Goal: Share content

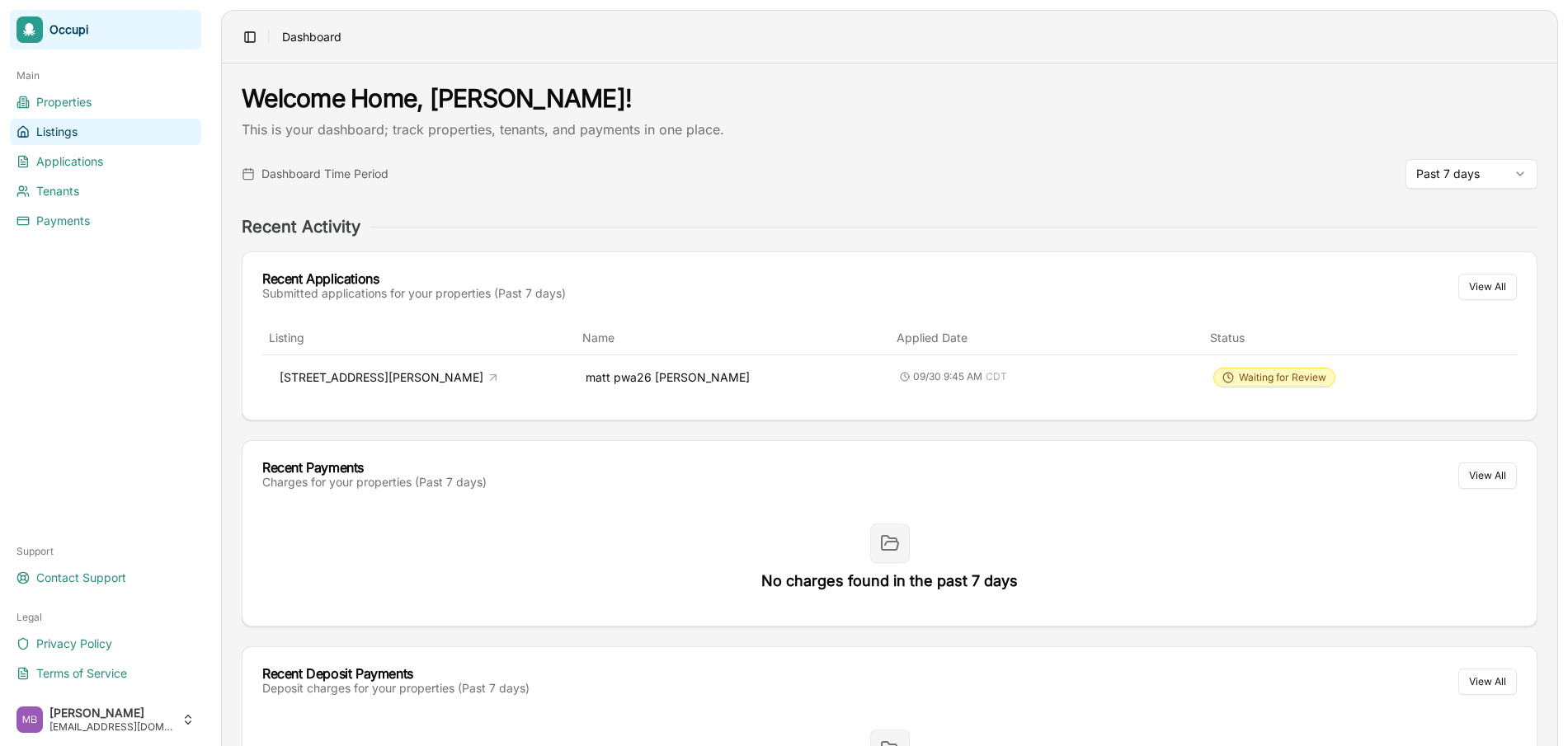
click at [90, 140] on link "Listings" at bounding box center [105, 132] width 191 height 26
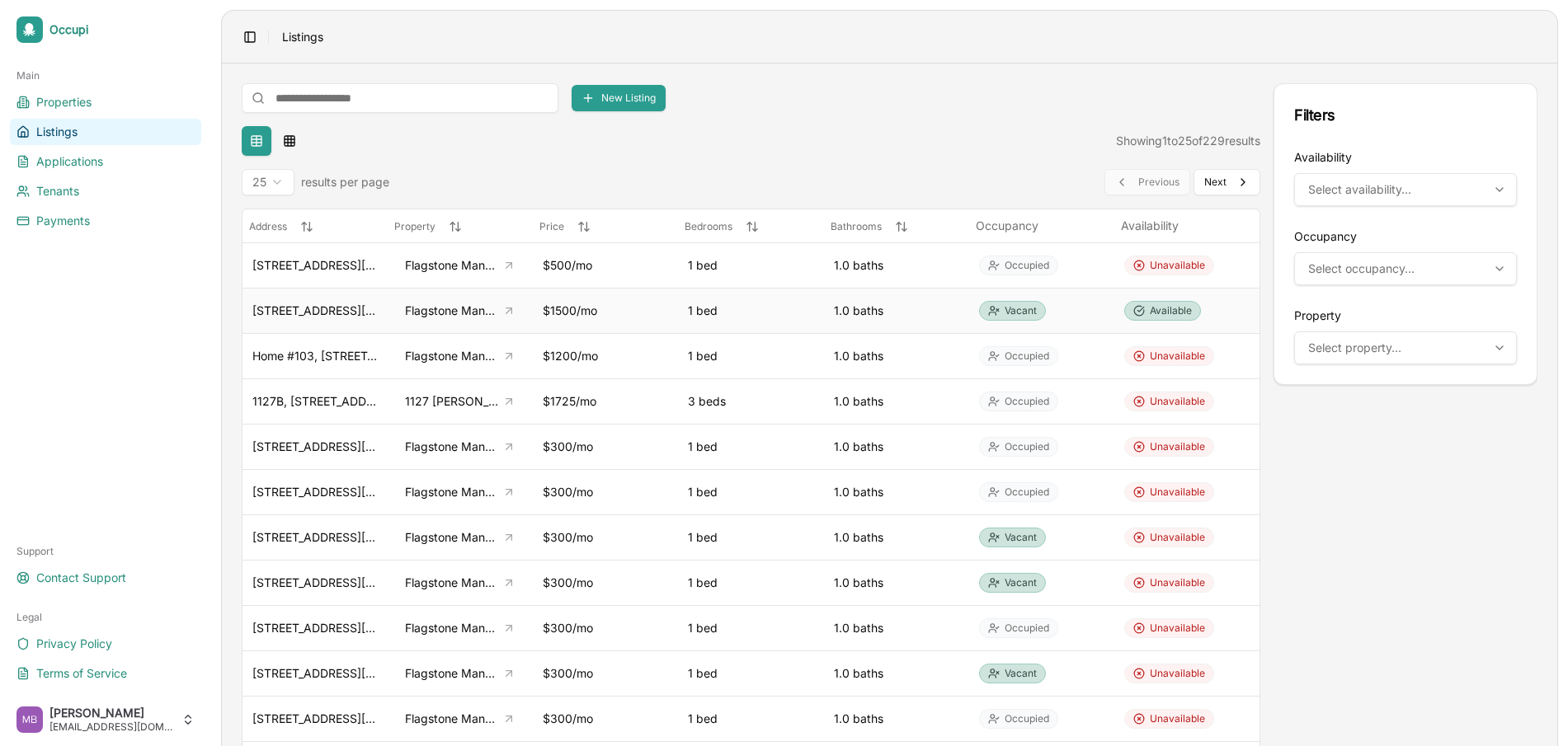
click at [649, 315] on div "$1500/mo" at bounding box center [605, 311] width 126 height 16
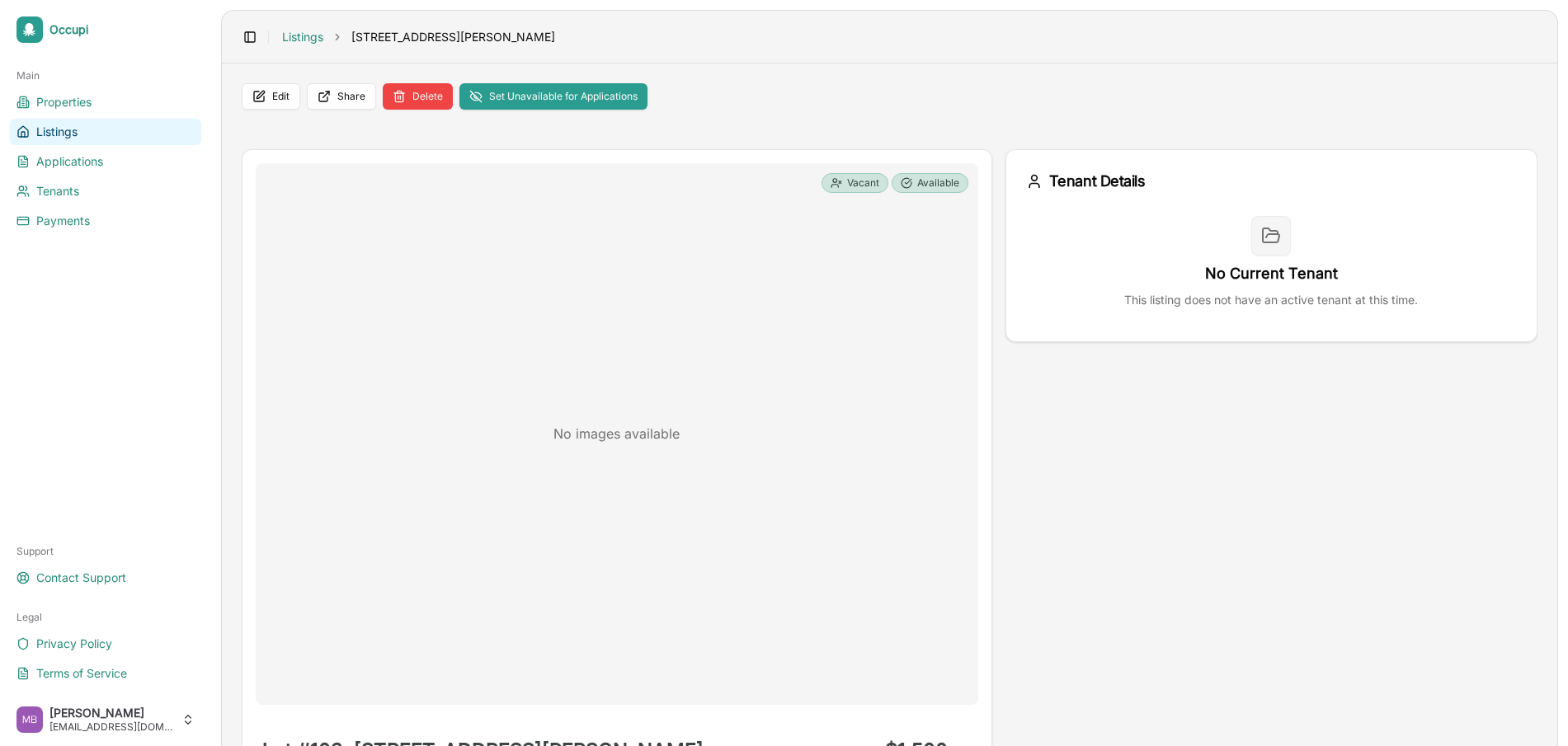
click at [377, 33] on span "[STREET_ADDRESS][PERSON_NAME]" at bounding box center [453, 36] width 204 height 16
drag, startPoint x: 377, startPoint y: 33, endPoint x: 466, endPoint y: 41, distance: 89.4
click at [466, 41] on span "[STREET_ADDRESS][PERSON_NAME]" at bounding box center [453, 36] width 204 height 16
copy span "[STREET_ADDRESS][PERSON_NAME]"
click at [570, 19] on header "Toggle Sidebar Listings [STREET_ADDRESS][PERSON_NAME]" at bounding box center [889, 37] width 1335 height 53
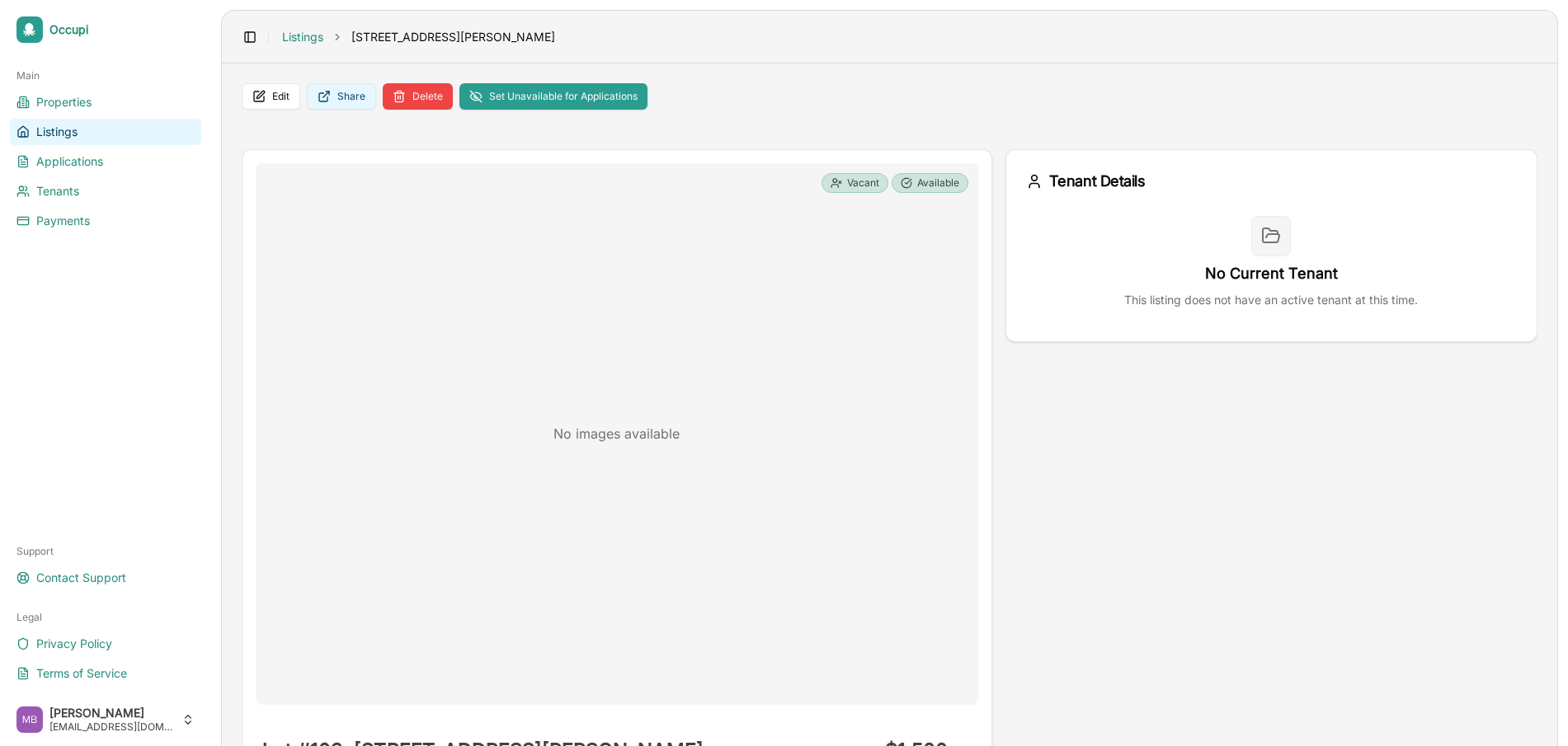
click at [348, 102] on button "Share" at bounding box center [341, 96] width 70 height 26
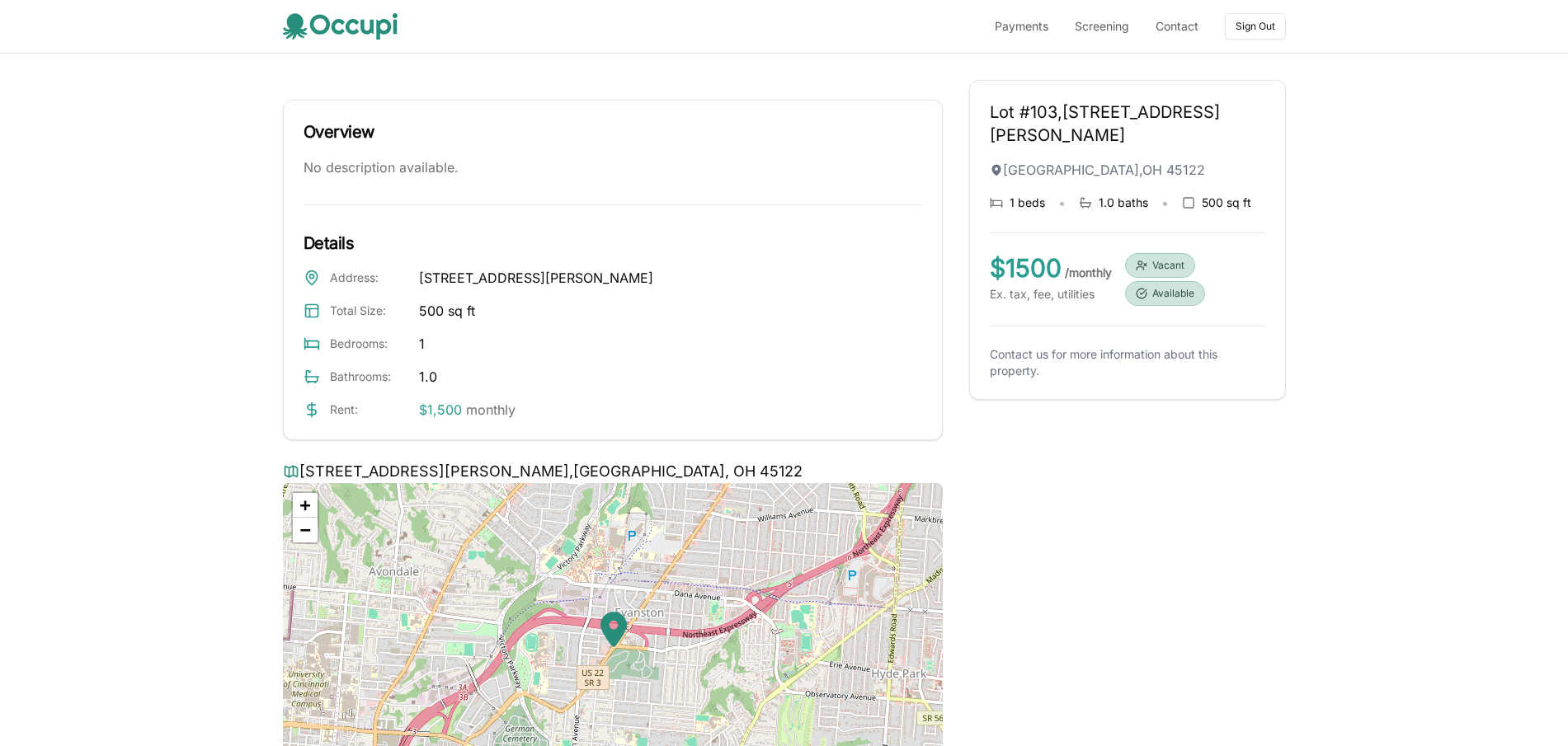
click at [564, 297] on div "Address : Lot #103, 14393 Montgomery Road, Cincinnati, OH 45122 Total Size : 50…" at bounding box center [613, 344] width 619 height 152
click at [492, 276] on span "Lot #103, 14393 Montgomery Road, Cincinnati, OH 45122" at bounding box center [537, 278] width 234 height 20
drag, startPoint x: 492, startPoint y: 276, endPoint x: 607, endPoint y: 273, distance: 115.0
click at [607, 273] on span "Lot #103, 14393 Montgomery Road, Cincinnati, OH 45122" at bounding box center [537, 278] width 234 height 20
click at [507, 272] on span "Lot #103, 14393 Montgomery Road, Cincinnati, OH 45122" at bounding box center [537, 278] width 234 height 20
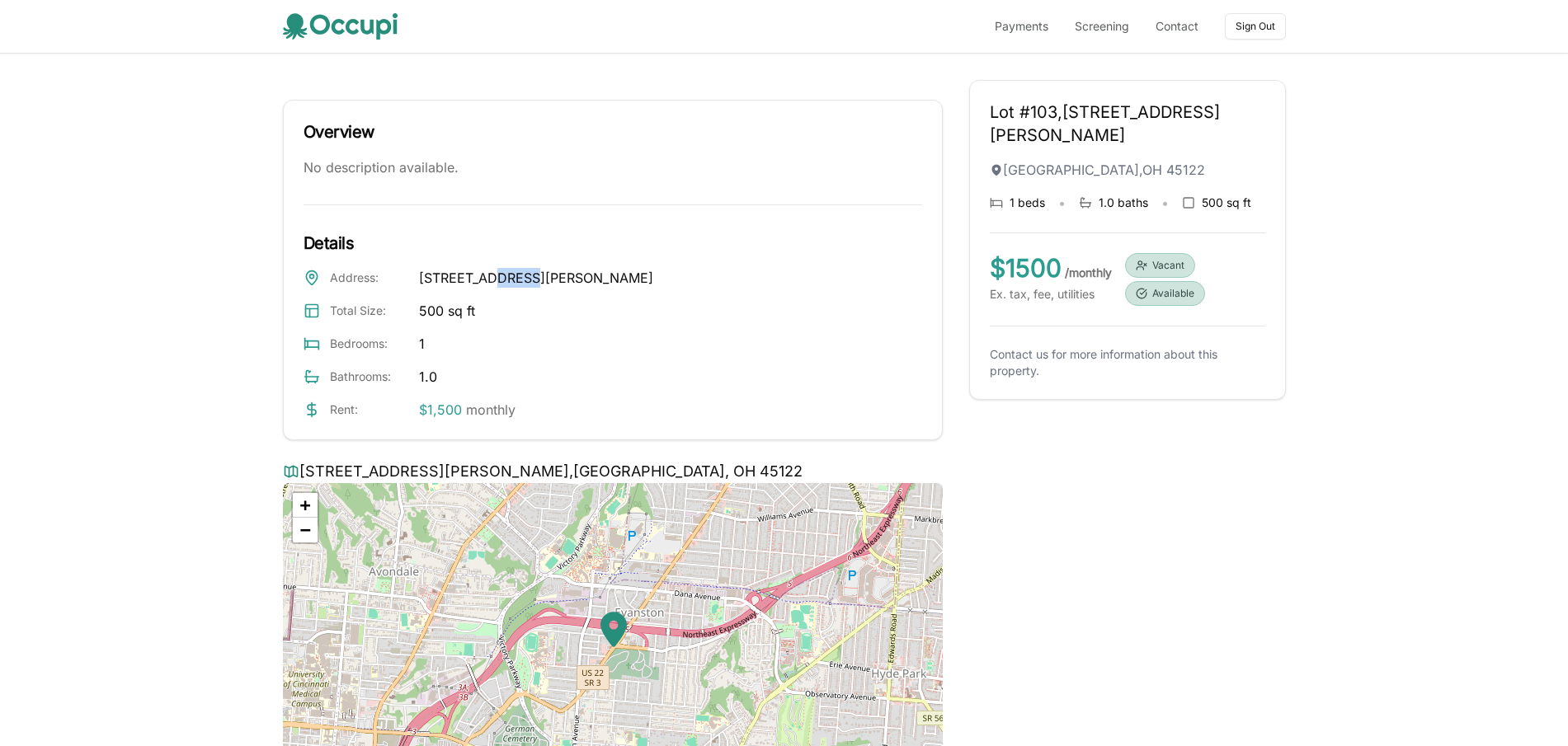
click at [507, 272] on span "Lot #103, 14393 Montgomery Road, Cincinnati, OH 45122" at bounding box center [537, 278] width 234 height 20
click at [581, 302] on div "Total Size : 500 sq ft" at bounding box center [613, 311] width 619 height 20
